Goal: Task Accomplishment & Management: Manage account settings

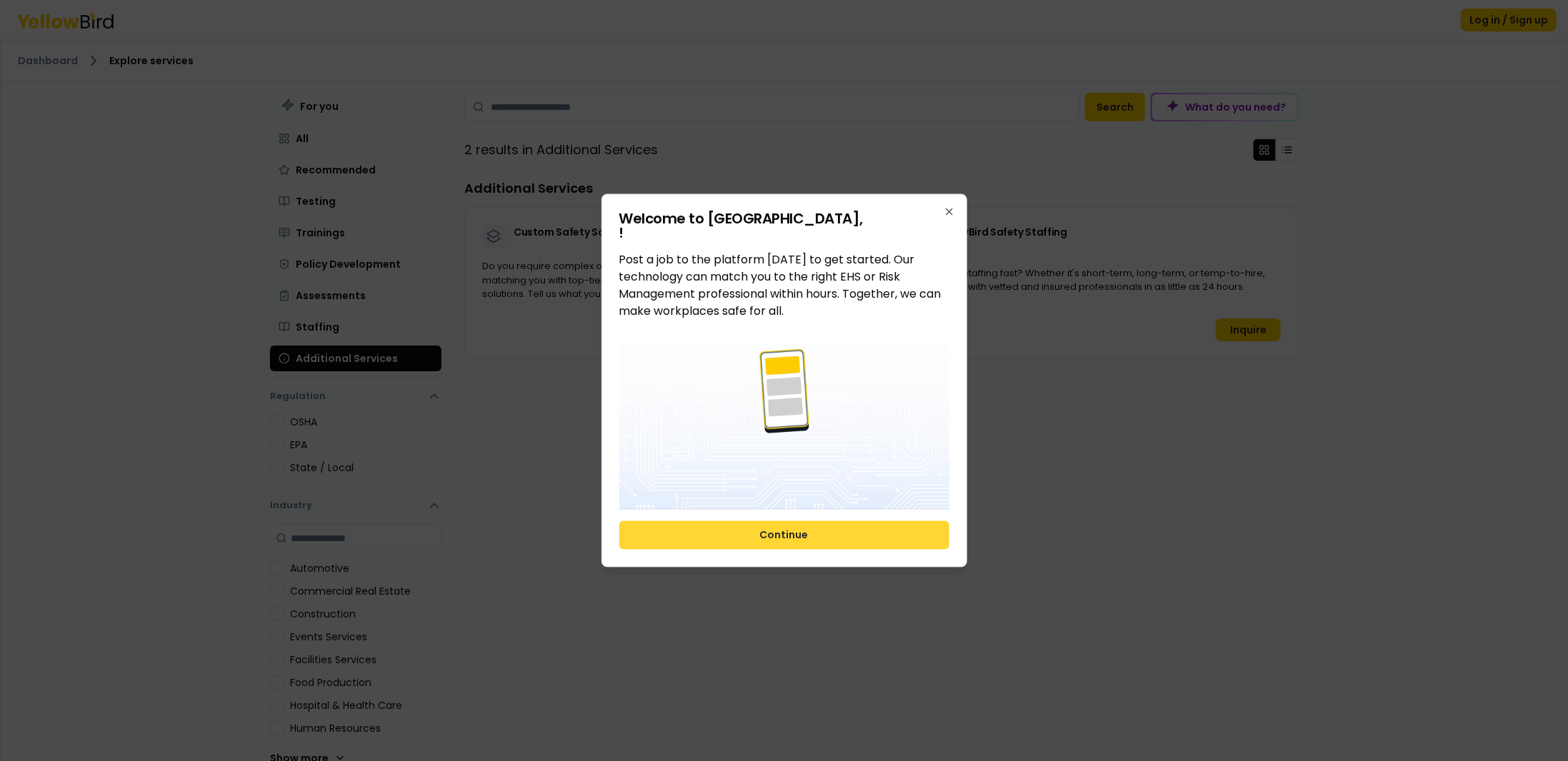
click at [842, 545] on button "Continue" at bounding box center [784, 534] width 330 height 29
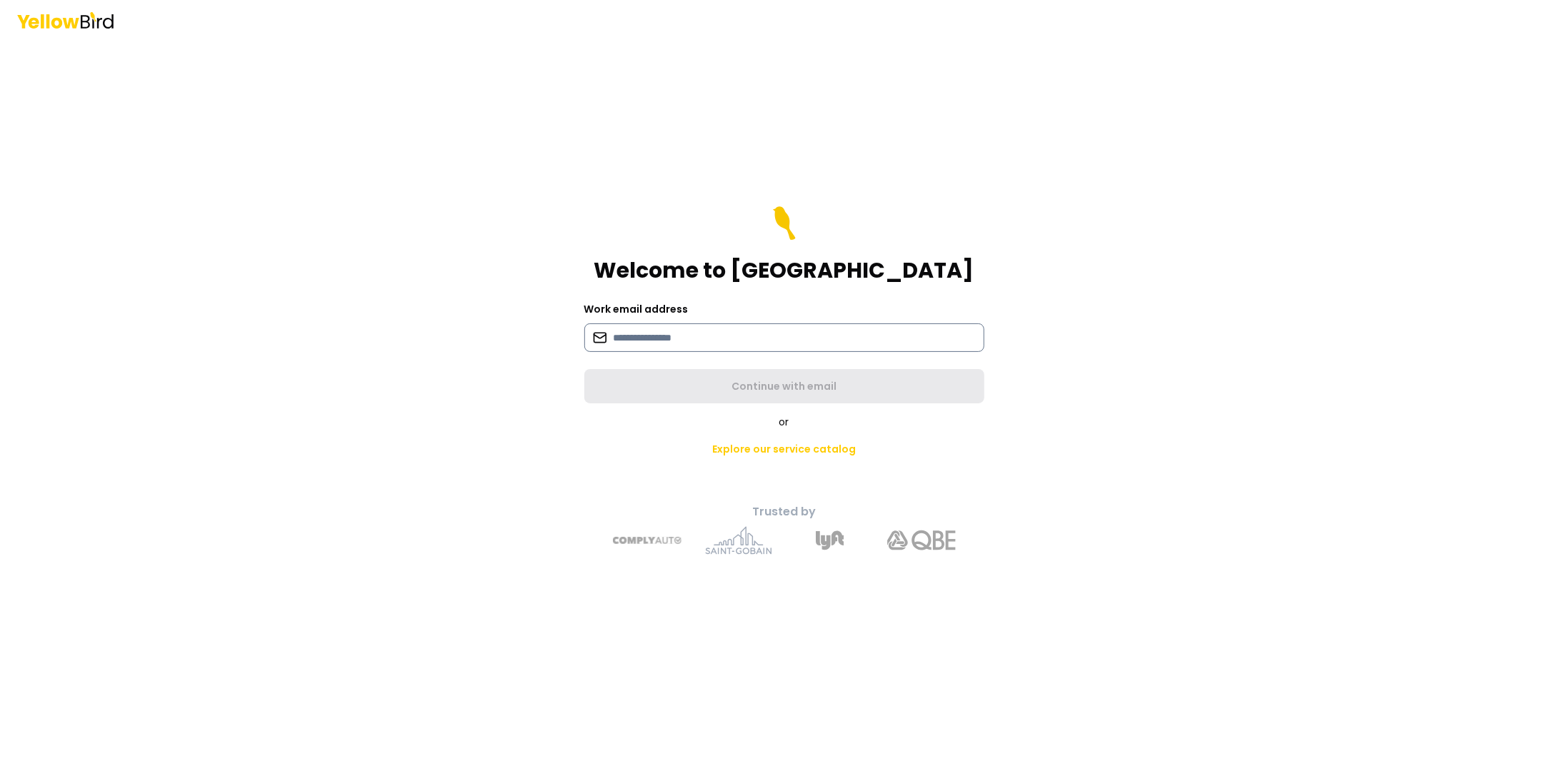
click at [641, 338] on input at bounding box center [784, 337] width 400 height 29
type input "**********"
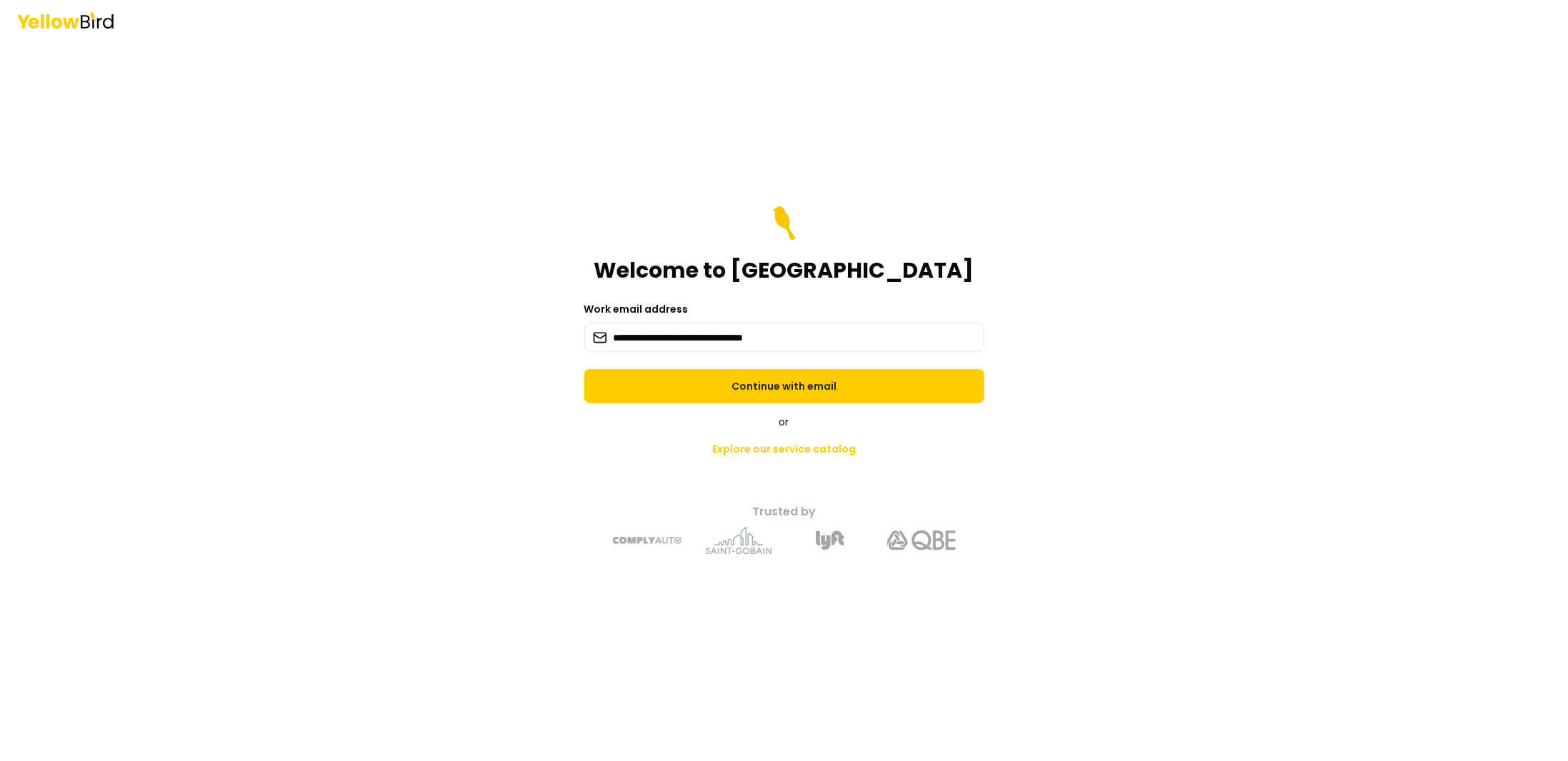
click at [719, 368] on form "**********" at bounding box center [784, 305] width 400 height 197
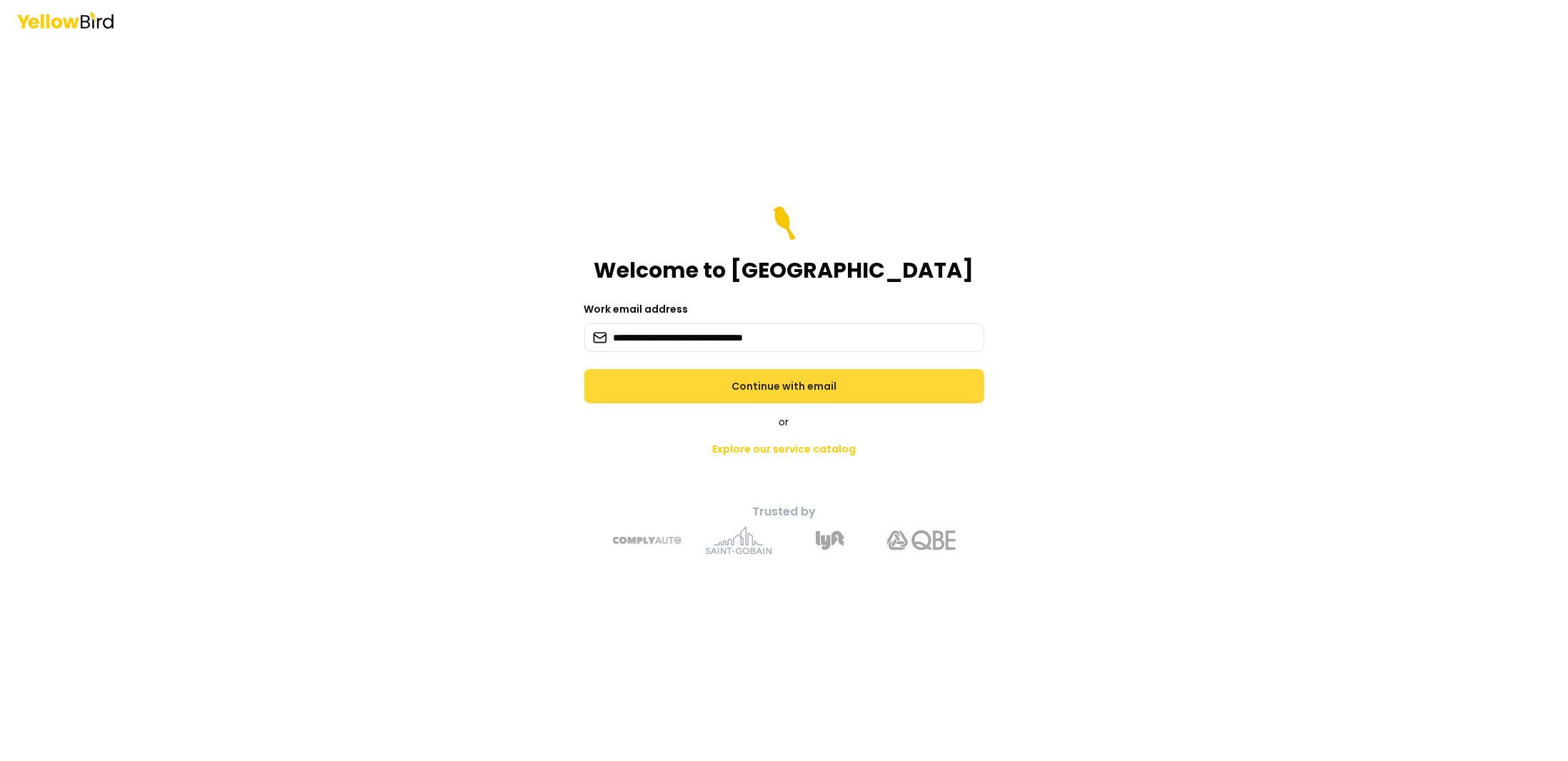
click at [715, 389] on button "Continue with email" at bounding box center [784, 386] width 400 height 34
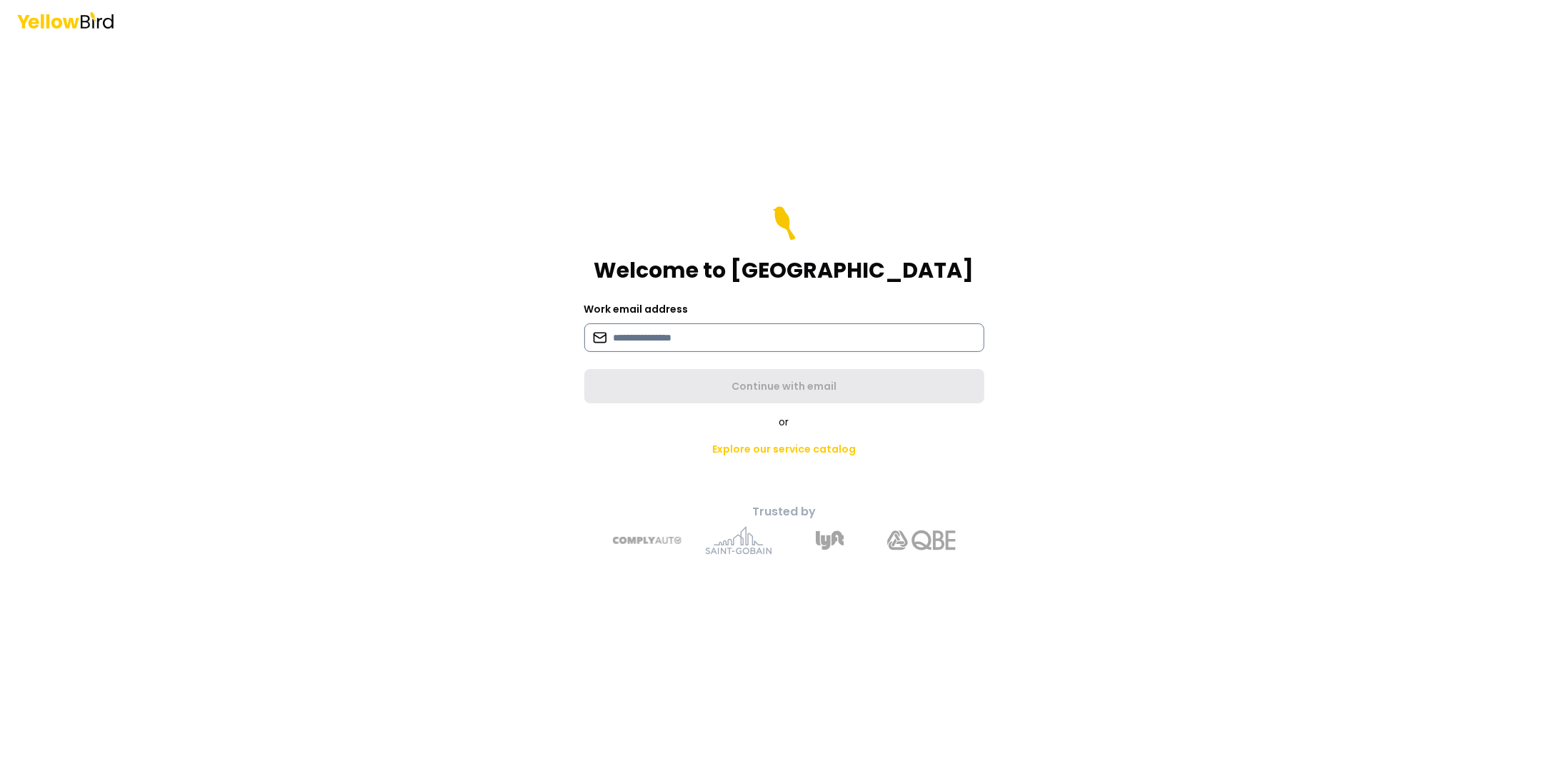
drag, startPoint x: 889, startPoint y: 329, endPoint x: 898, endPoint y: 322, distance: 11.4
click at [889, 329] on input at bounding box center [784, 337] width 400 height 29
drag, startPoint x: 511, startPoint y: 450, endPoint x: 560, endPoint y: 390, distance: 77.5
click at [517, 442] on main "Welcome to YellowBird Work email address Continue with email or Explore our ser…" at bounding box center [784, 400] width 548 height 721
click at [630, 339] on input at bounding box center [784, 337] width 400 height 29
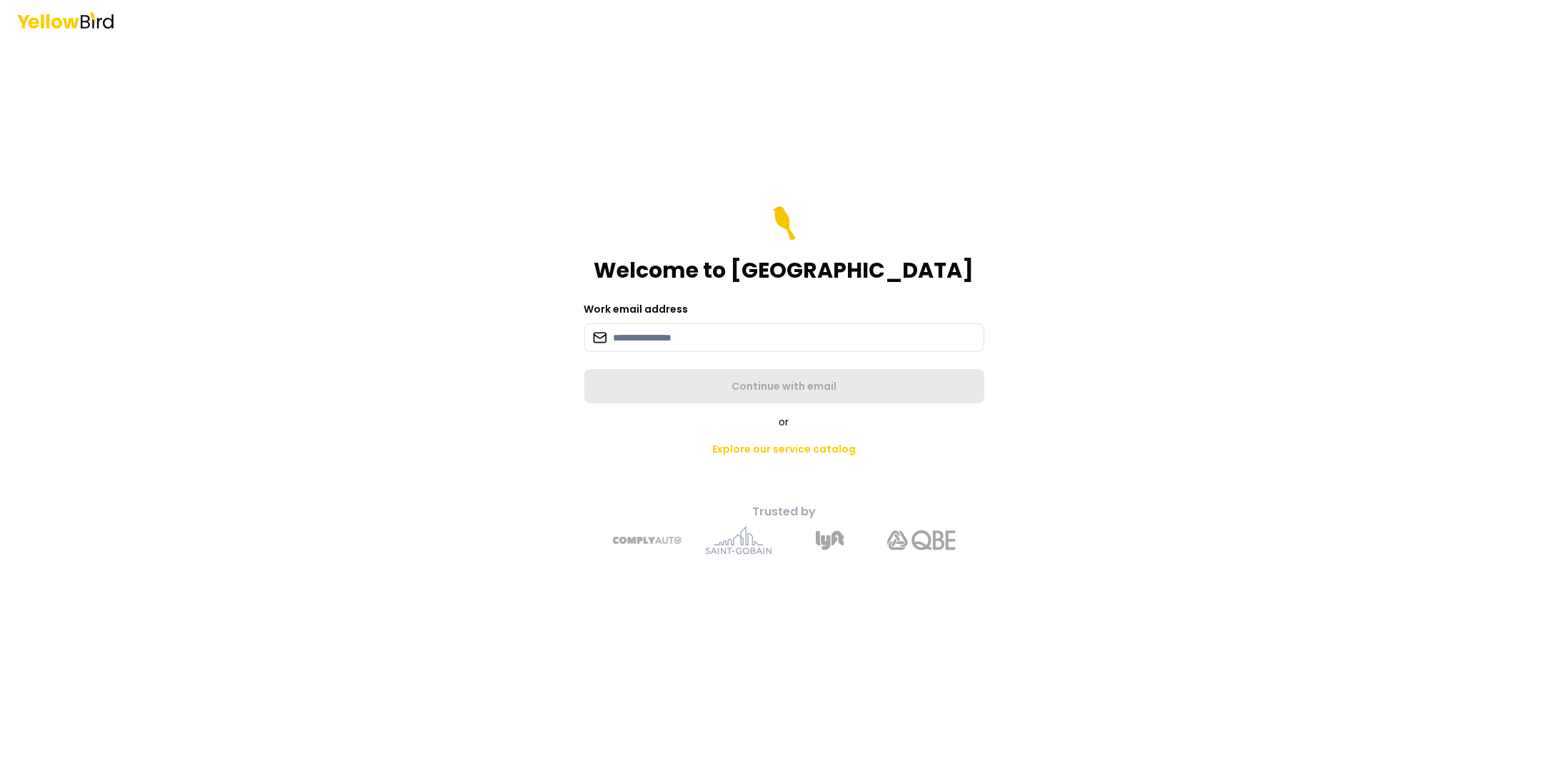
type input "**********"
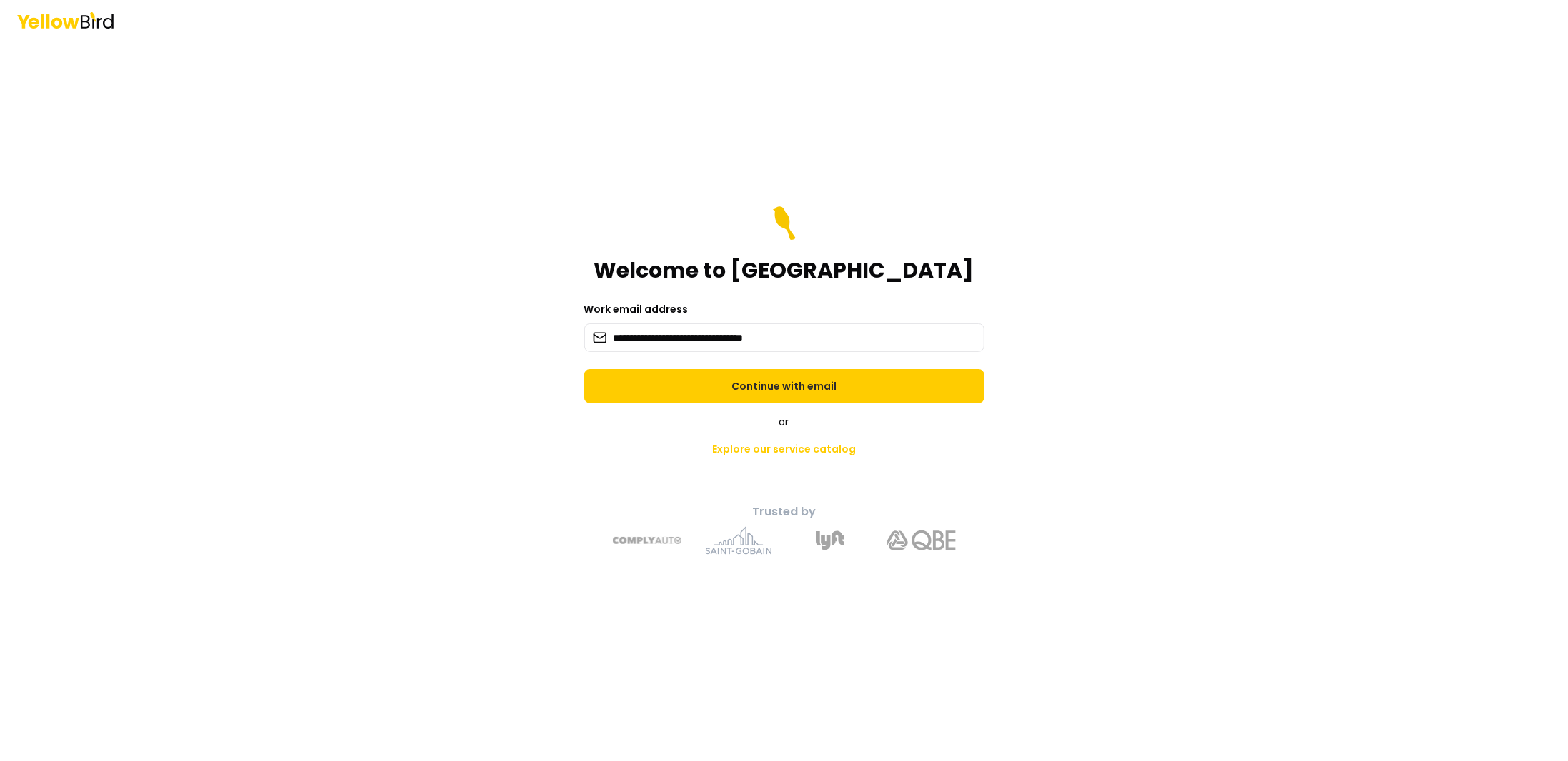
drag, startPoint x: 838, startPoint y: 326, endPoint x: 462, endPoint y: 320, distance: 376.0
click at [462, 320] on div "**********" at bounding box center [784, 380] width 1568 height 761
drag, startPoint x: 1307, startPoint y: 218, endPoint x: 1247, endPoint y: 223, distance: 60.2
click at [1304, 217] on div "**********" at bounding box center [784, 380] width 1568 height 761
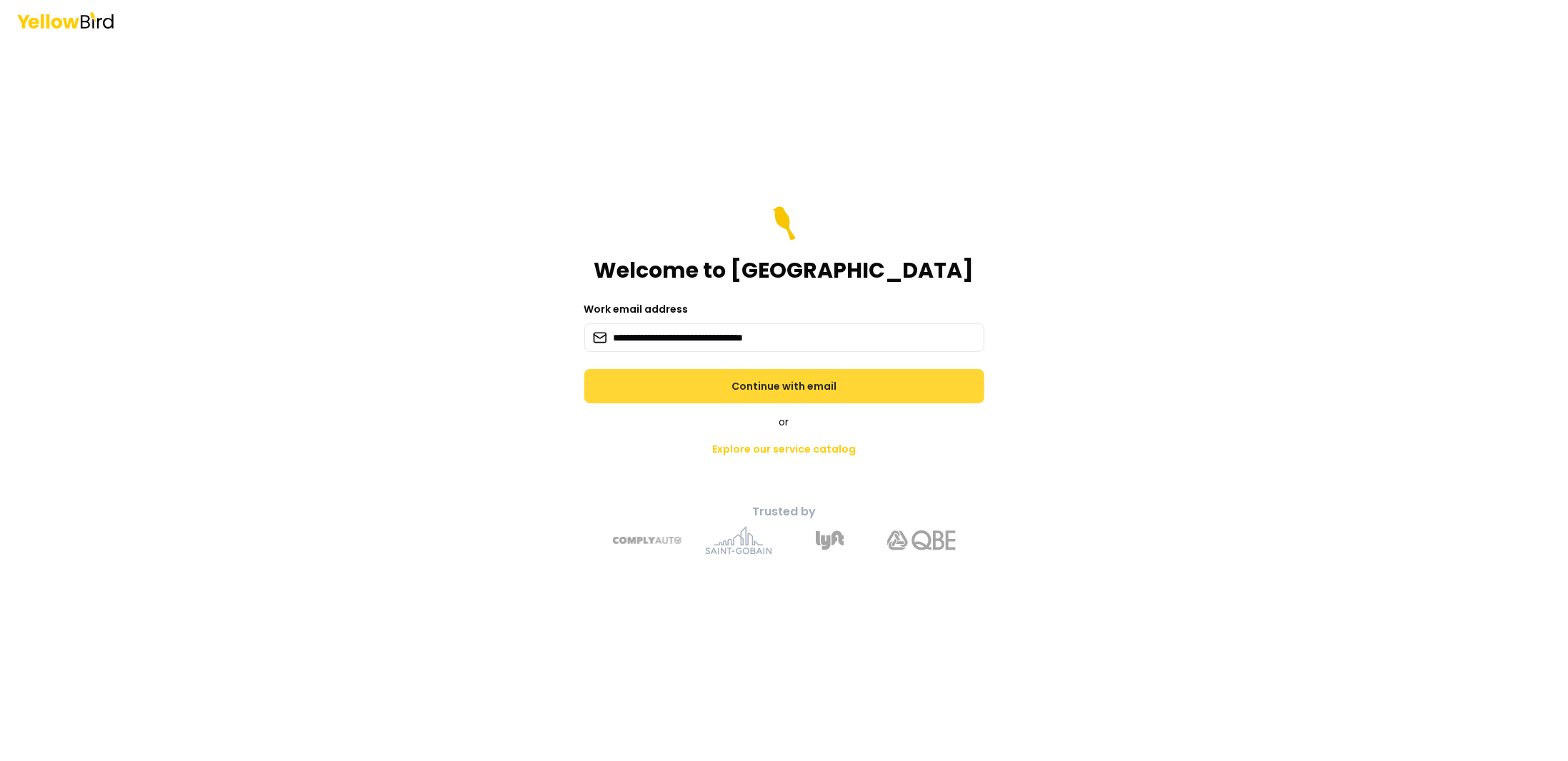
click at [770, 378] on button "Continue with email" at bounding box center [784, 386] width 400 height 34
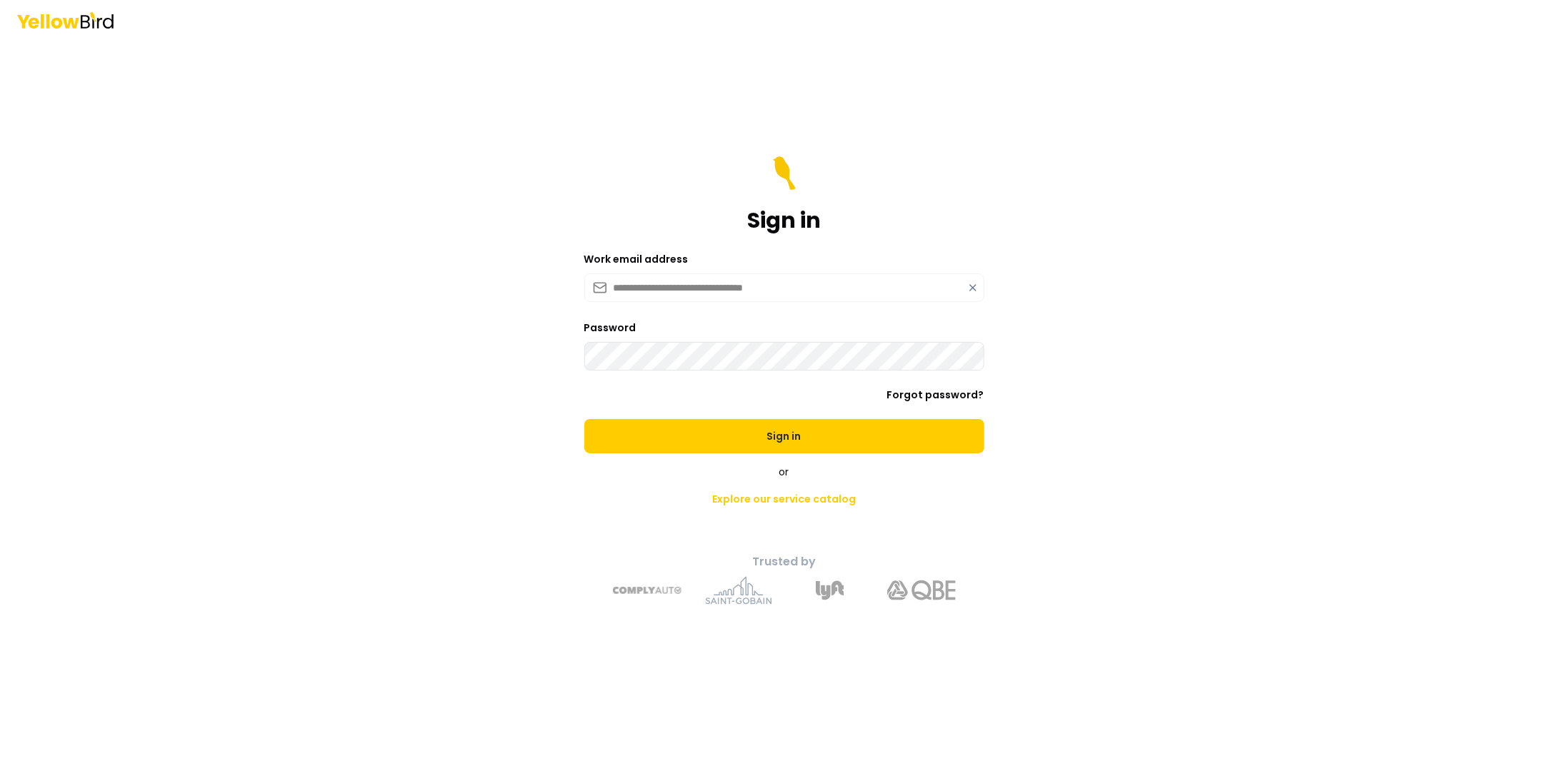
click at [733, 438] on button "Sign in" at bounding box center [784, 436] width 400 height 34
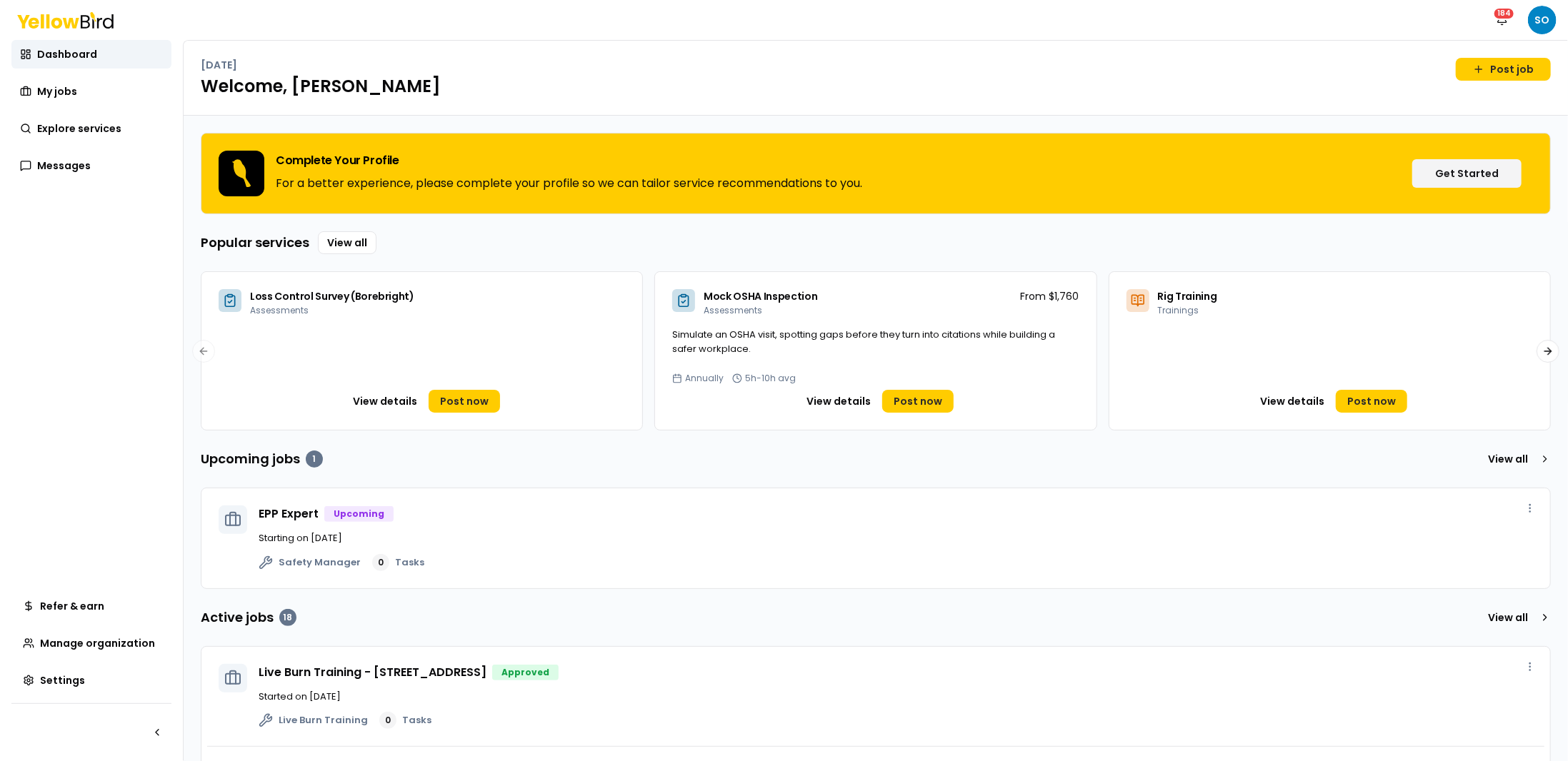
click at [1530, 27] on nav "Notifications 184 SO" at bounding box center [1523, 19] width 68 height 29
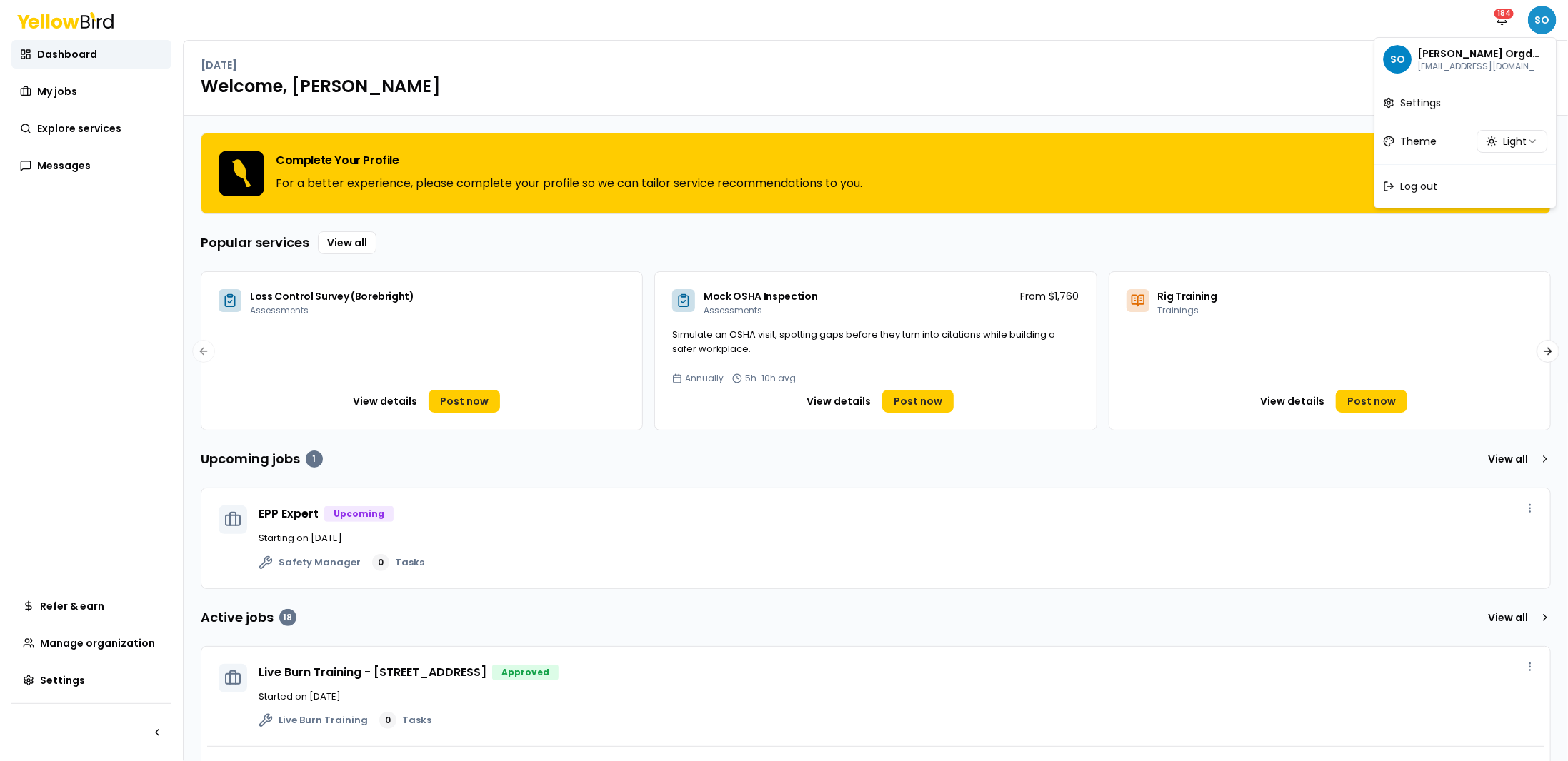
click at [1539, 26] on html "Notifications 184 SO Dashboard My jobs Explore services Messages Refer & earn M…" at bounding box center [784, 380] width 1568 height 761
click at [1409, 175] on div "Log out" at bounding box center [1465, 186] width 176 height 37
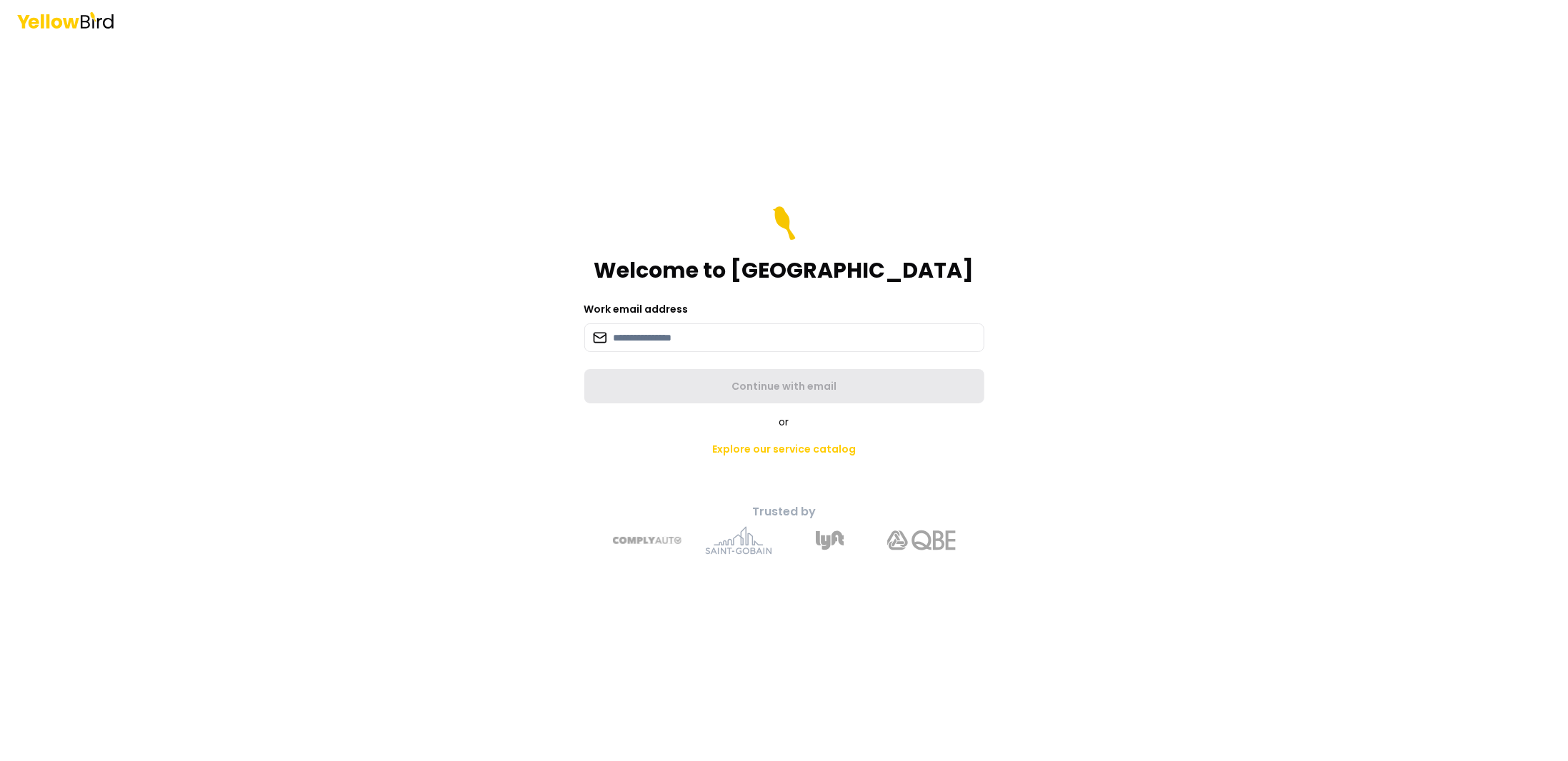
drag, startPoint x: 1286, startPoint y: 225, endPoint x: 1066, endPoint y: 257, distance: 222.3
click at [1273, 224] on div "Welcome to YellowBird Work email address Continue with email or Explore our ser…" at bounding box center [784, 380] width 1568 height 761
drag, startPoint x: 672, startPoint y: 339, endPoint x: 658, endPoint y: 345, distance: 15.2
click at [672, 339] on input at bounding box center [784, 337] width 400 height 29
paste input "**********"
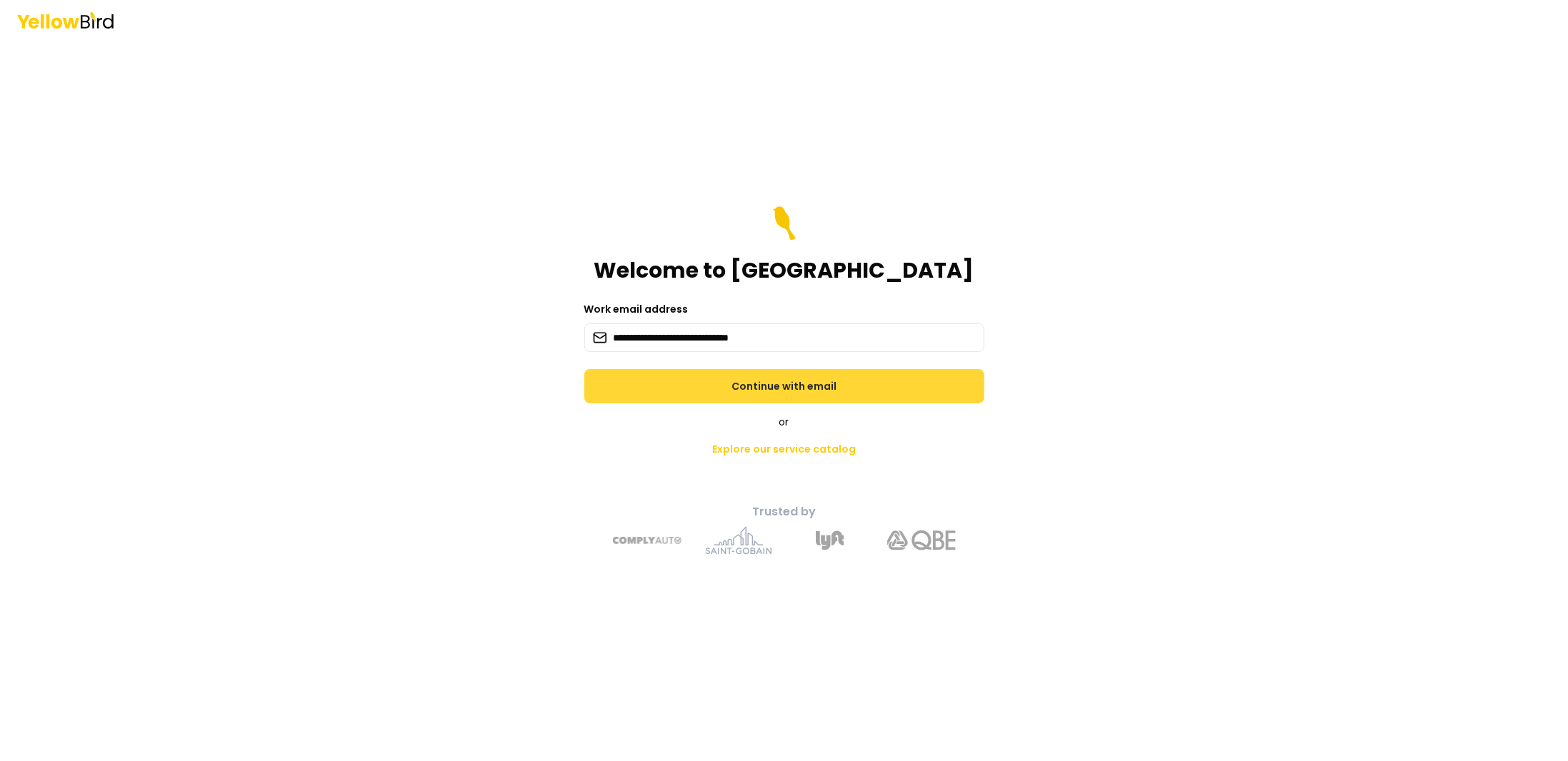
type input "**********"
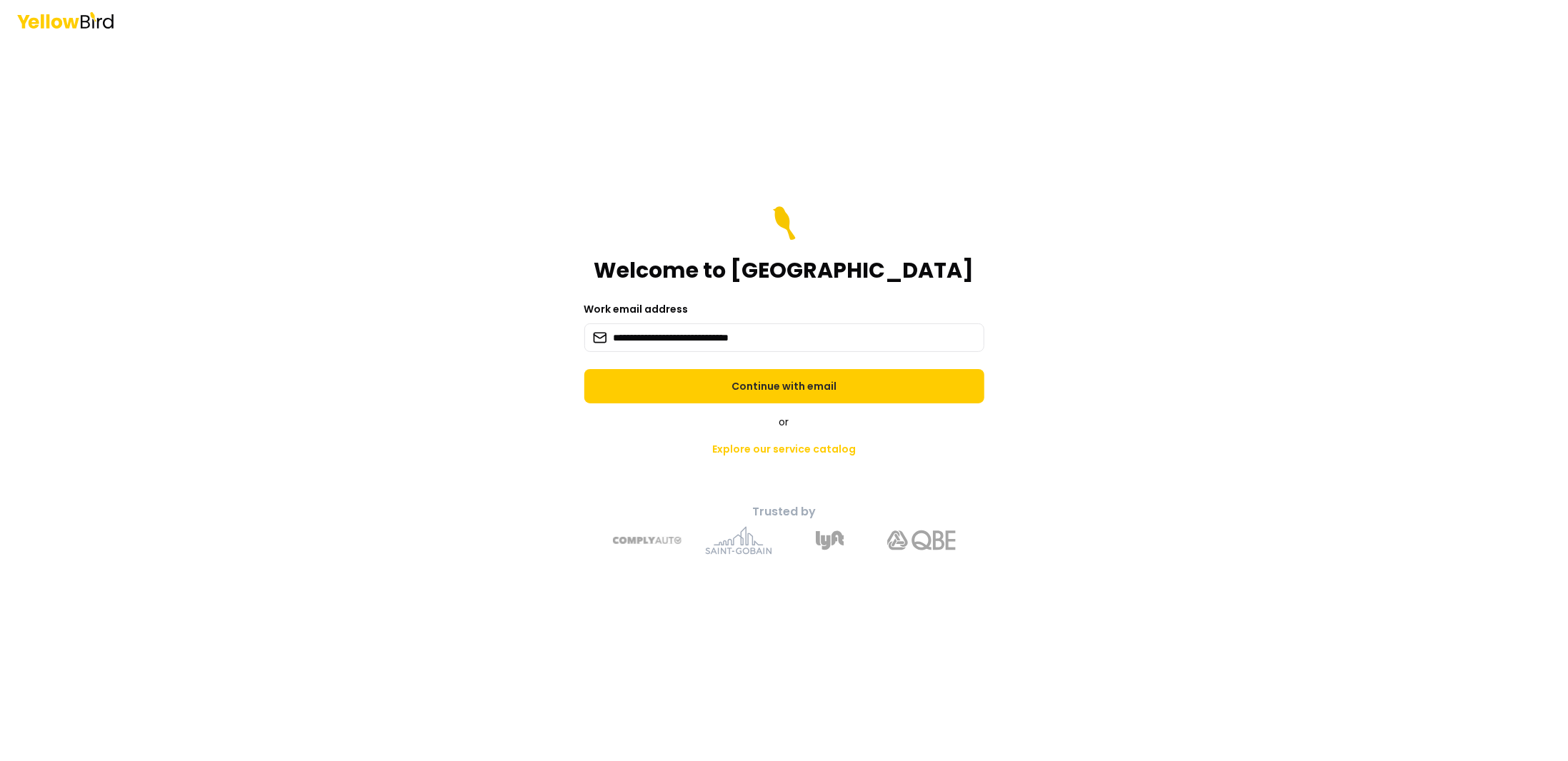
click at [660, 380] on button "Continue with email" at bounding box center [784, 386] width 400 height 34
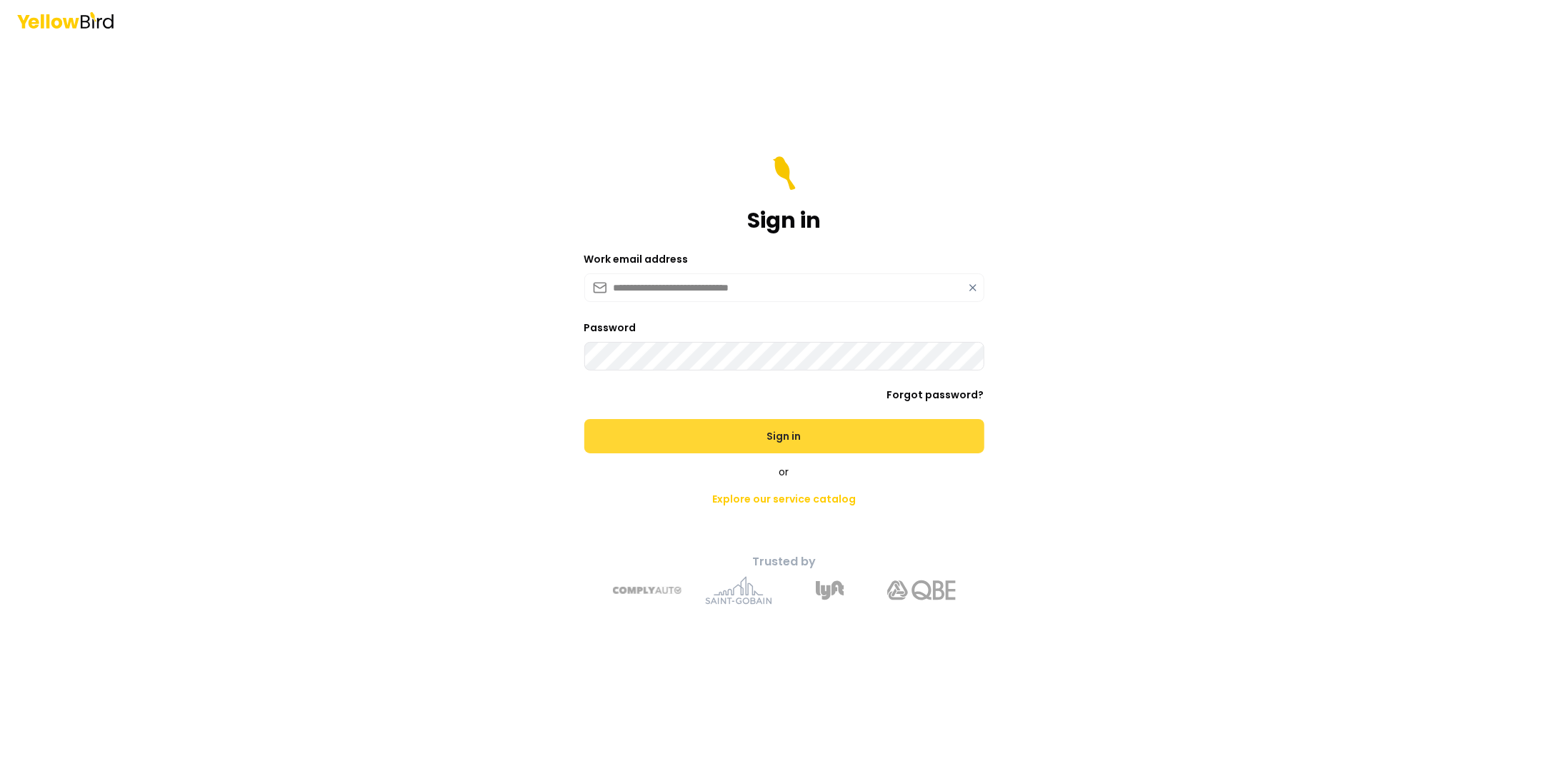
click at [624, 424] on button "Sign in" at bounding box center [784, 436] width 400 height 34
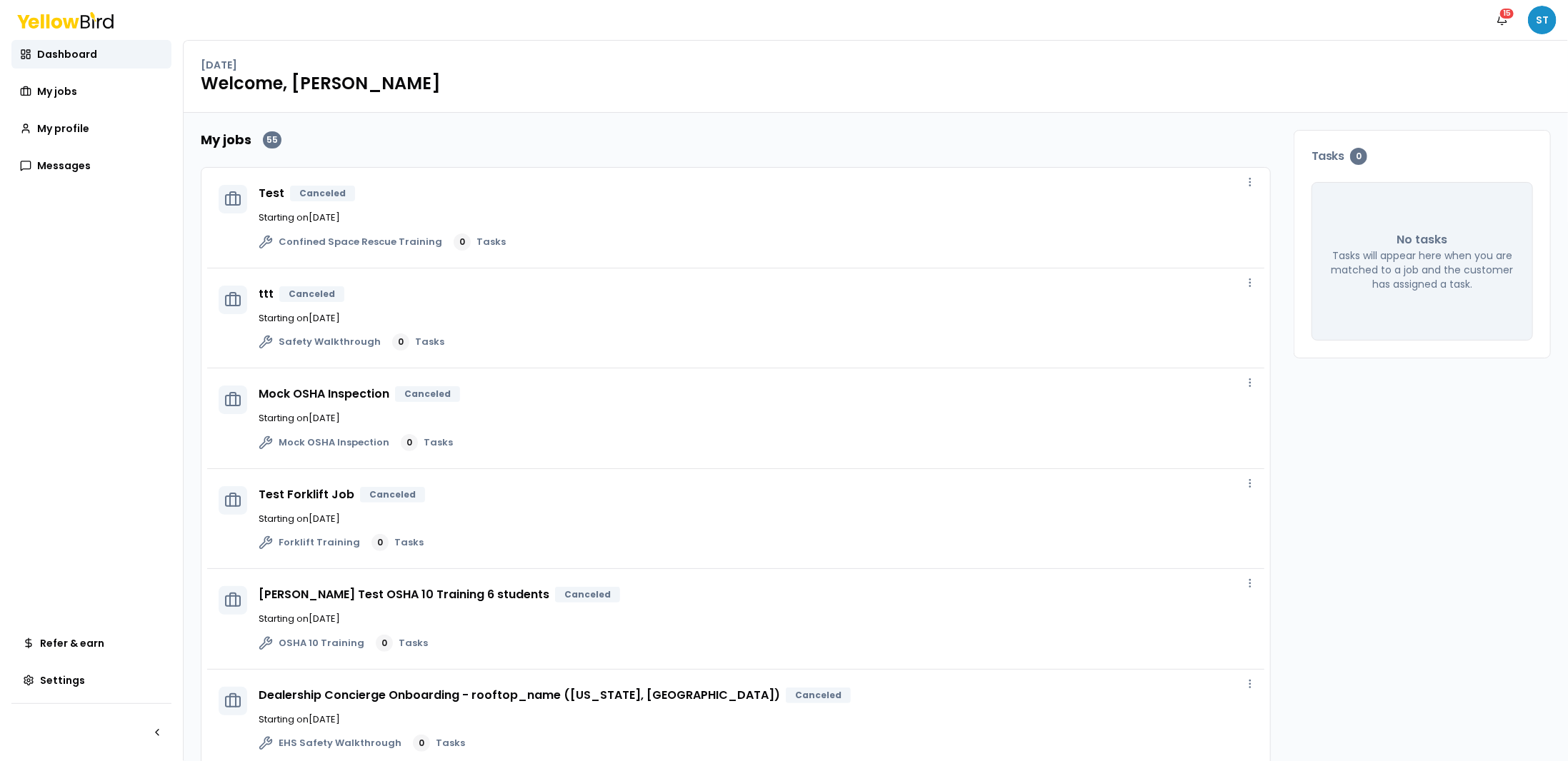
click at [1531, 20] on html "Notifications 15 ST Dashboard My jobs My profile Messages Refer & earn Settings…" at bounding box center [784, 380] width 1568 height 761
drag, startPoint x: 124, startPoint y: 110, endPoint x: 100, endPoint y: 104, distance: 24.7
click at [124, 110] on html "Notifications 15 ST Dashboard My jobs My profile Messages Refer & earn Settings…" at bounding box center [784, 380] width 1568 height 761
click at [73, 138] on link "My profile" at bounding box center [91, 128] width 160 height 29
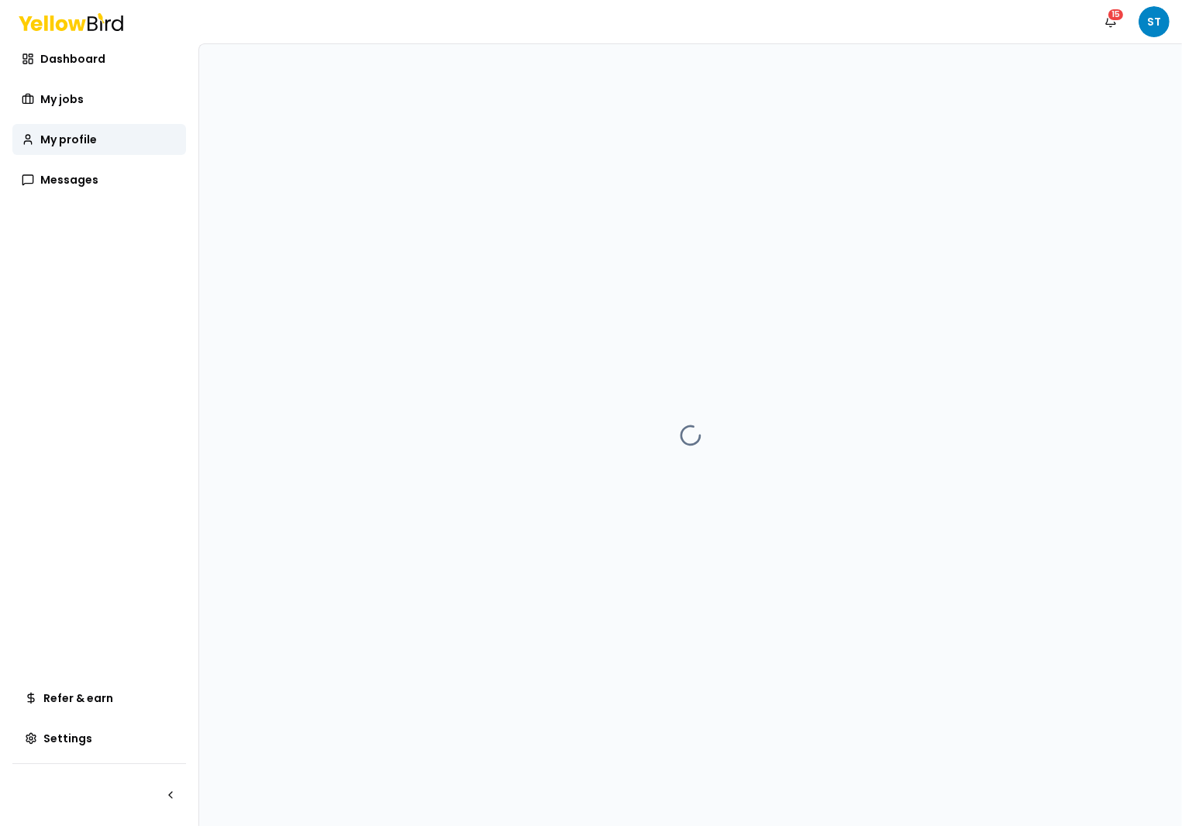
click at [1006, 531] on div at bounding box center [690, 435] width 983 height 782
click at [774, 722] on div at bounding box center [690, 435] width 983 height 782
click at [970, 271] on div at bounding box center [690, 435] width 983 height 782
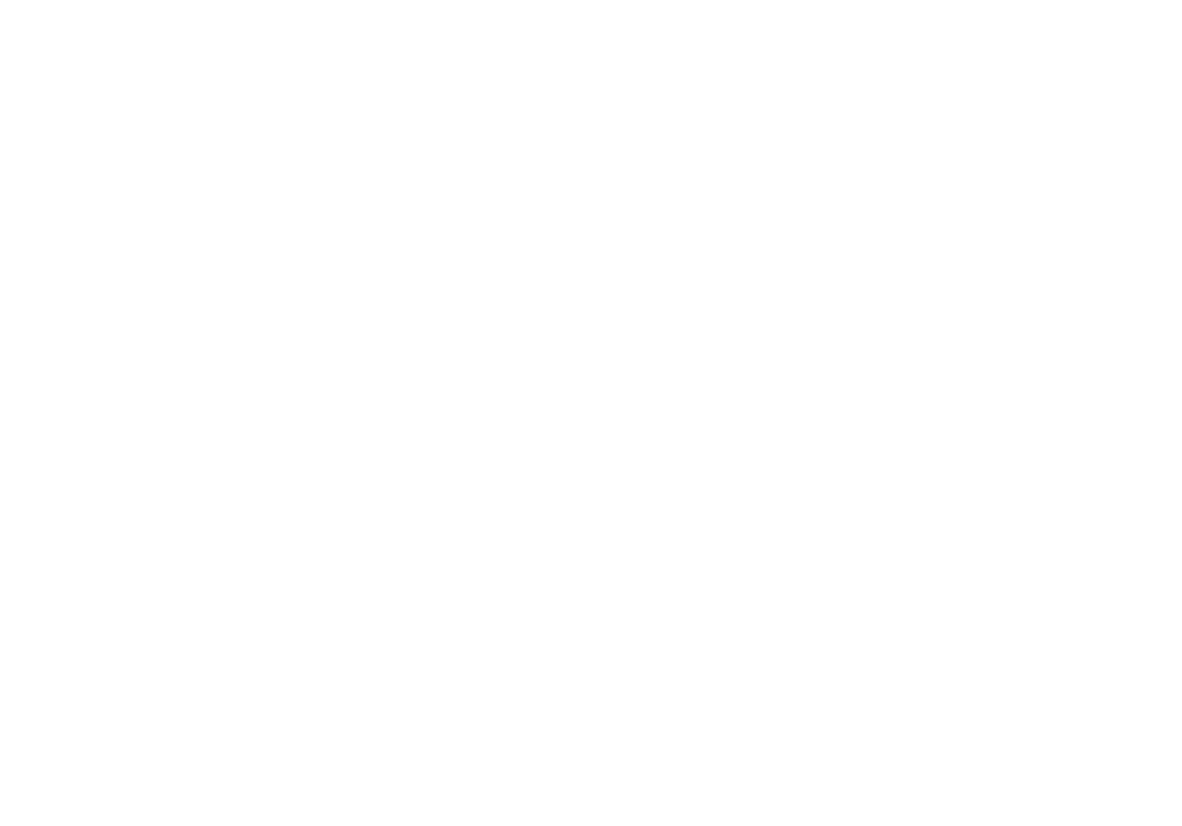
click at [119, 277] on div at bounding box center [591, 413] width 1182 height 826
click at [893, 512] on div at bounding box center [591, 413] width 1182 height 826
